Goal: Register for event/course

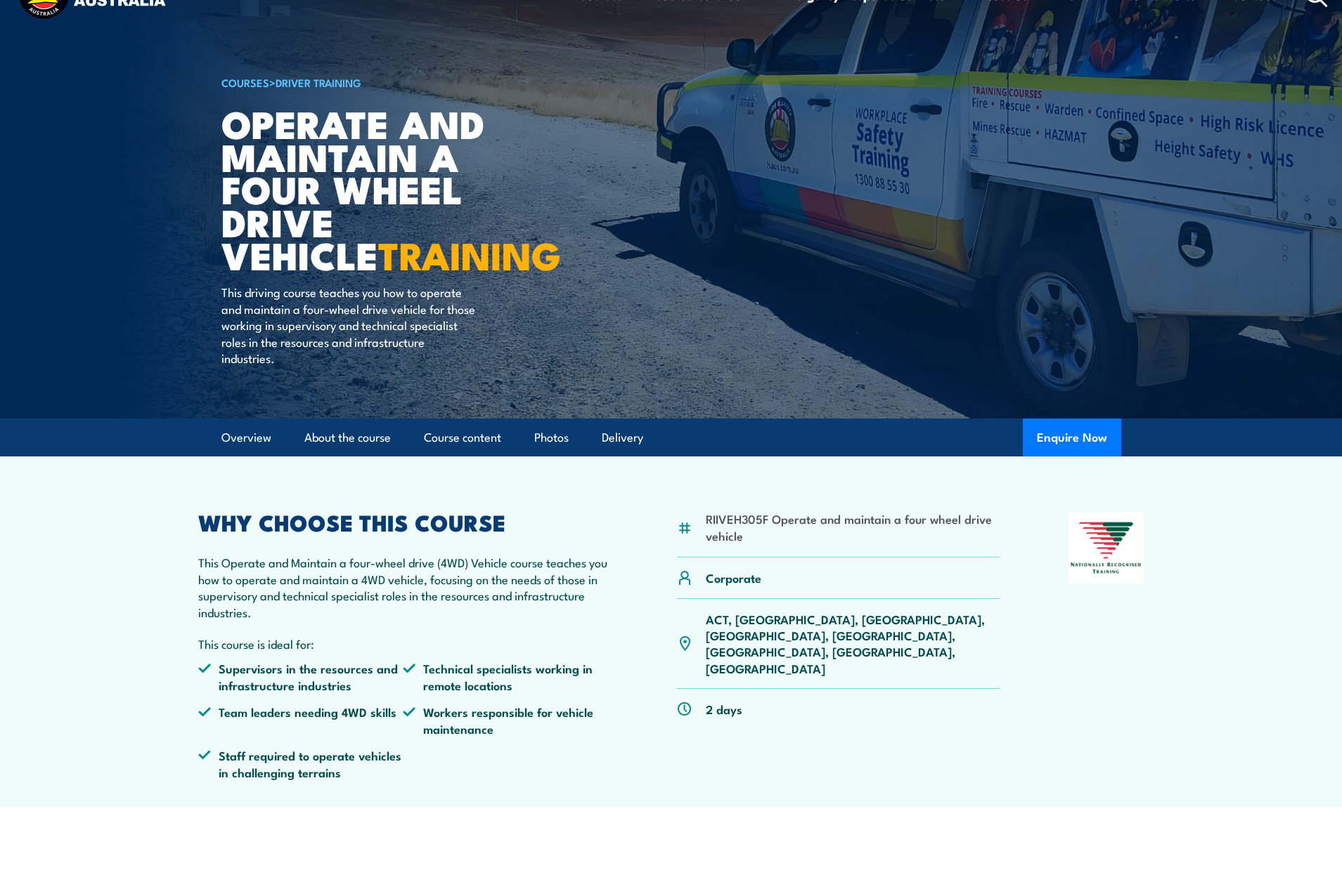
scroll to position [70, 0]
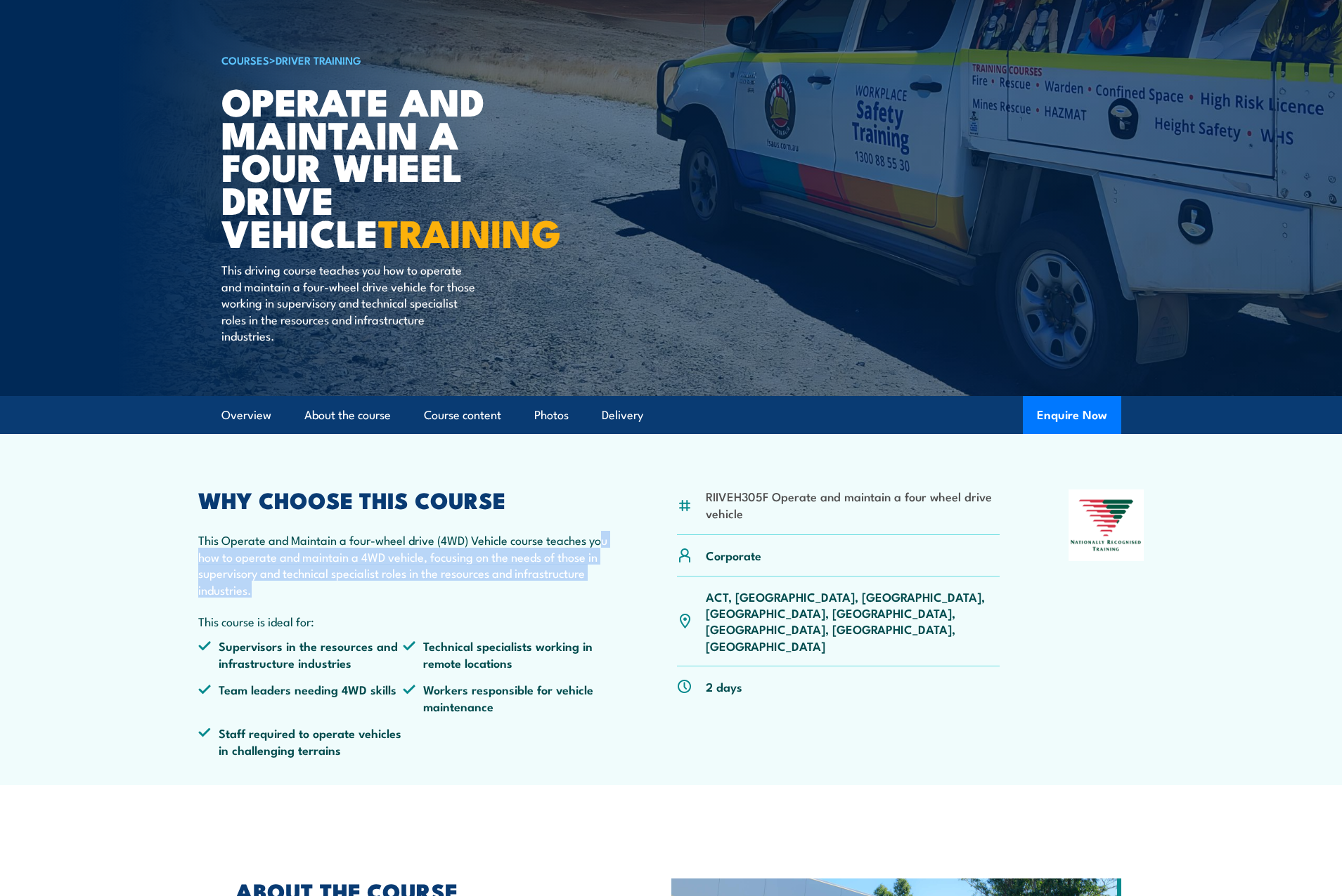
drag, startPoint x: 210, startPoint y: 564, endPoint x: 360, endPoint y: 594, distance: 153.0
click at [360, 594] on p "This Operate and Maintain a four-wheel drive (4WD) Vehicle course teaches you h…" at bounding box center [403, 565] width 411 height 66
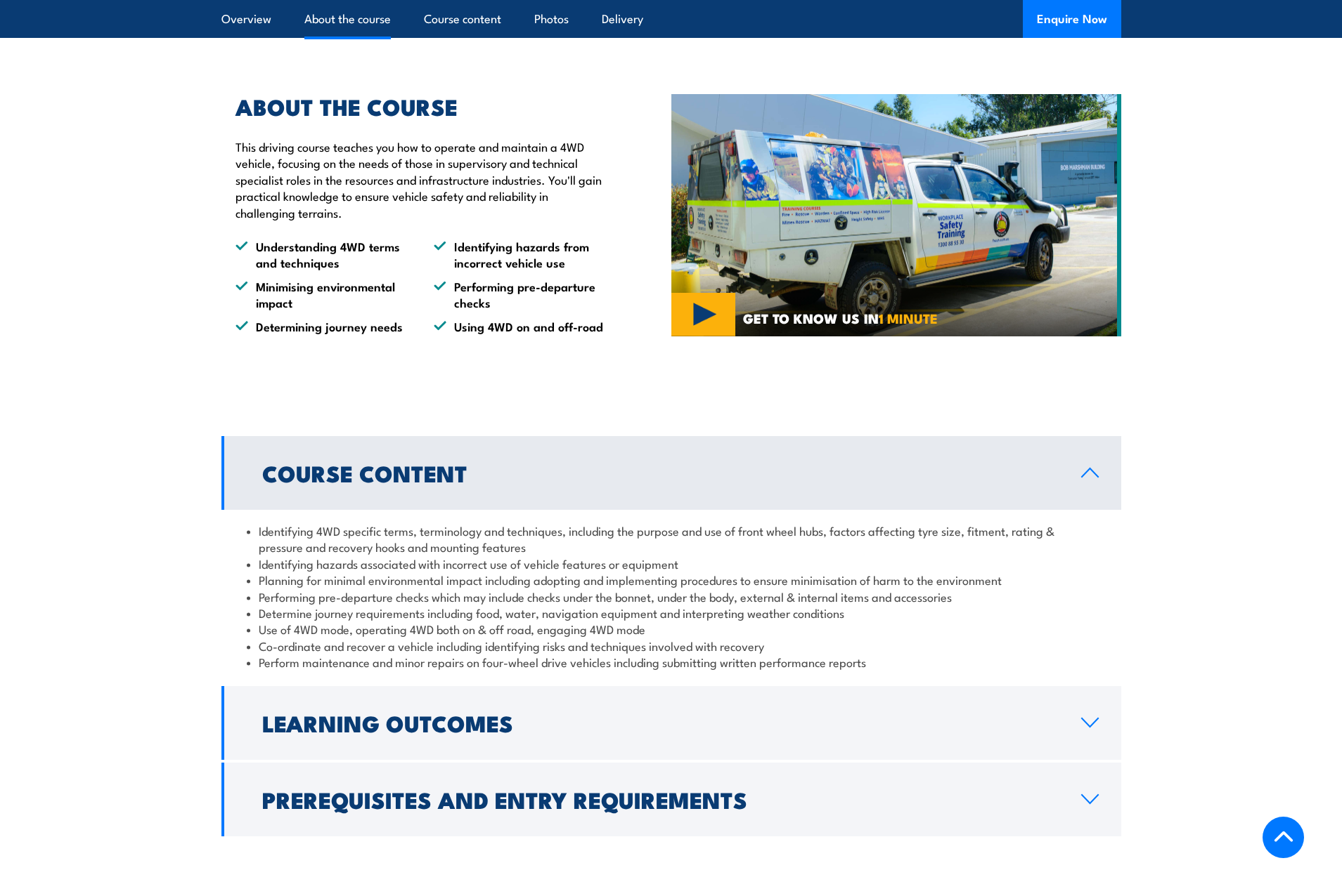
scroll to position [1054, 0]
